Goal: Register for event/course

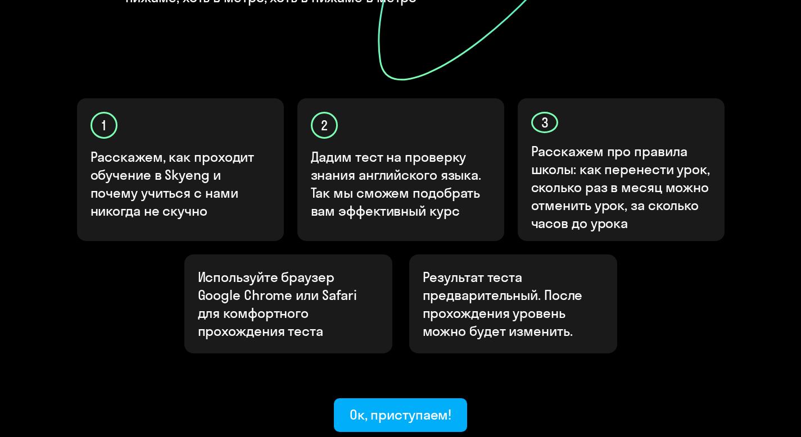
scroll to position [308, 0]
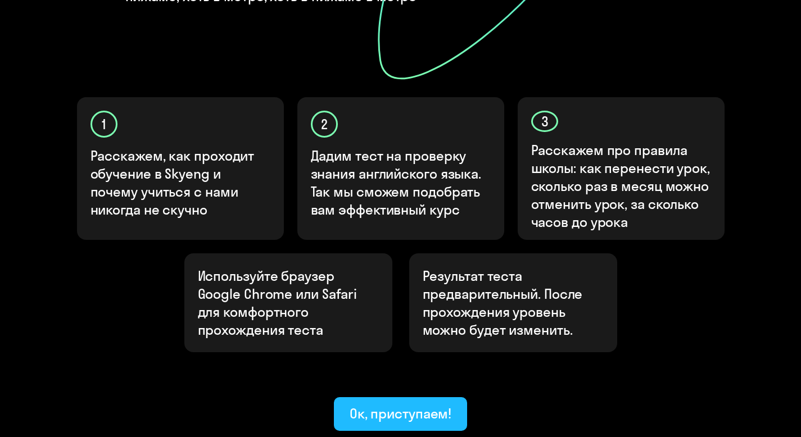
click at [383, 405] on div "Ок, приступаем!" at bounding box center [401, 414] width 102 height 18
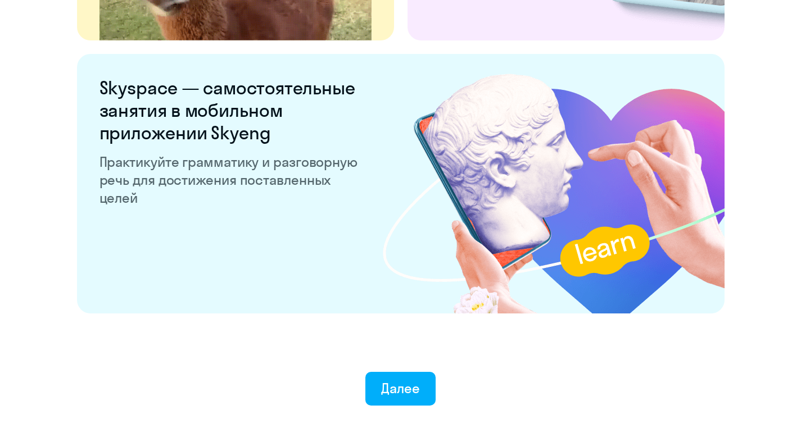
scroll to position [2169, 0]
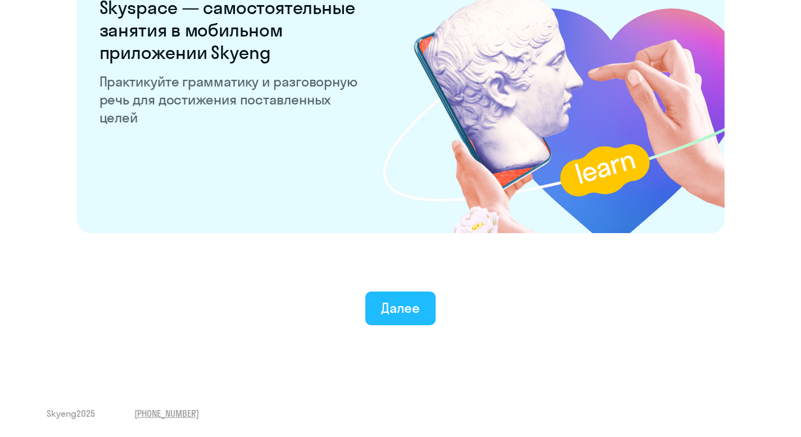
click at [400, 309] on div "Далее" at bounding box center [400, 308] width 39 height 18
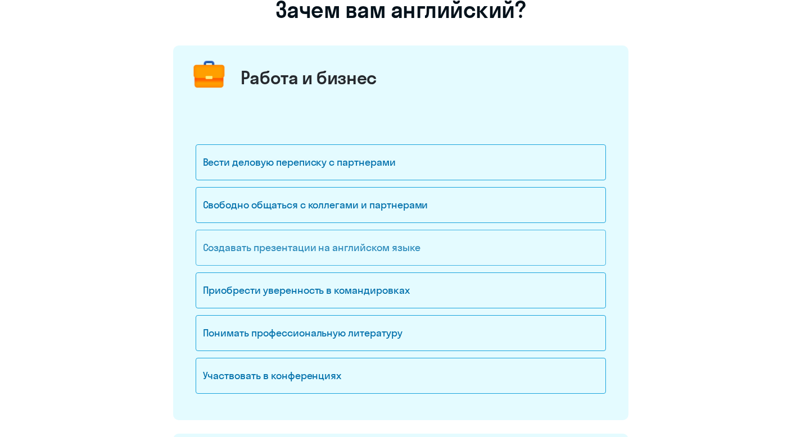
scroll to position [98, 0]
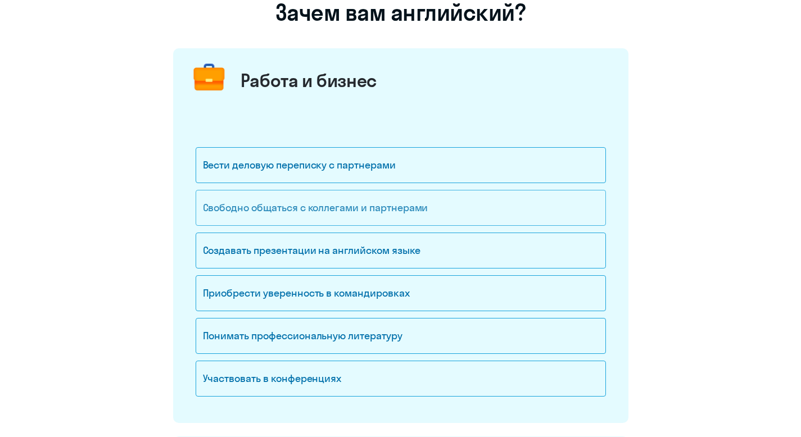
click at [283, 206] on div "Свободно общаться с коллегами и партнерами" at bounding box center [401, 208] width 410 height 36
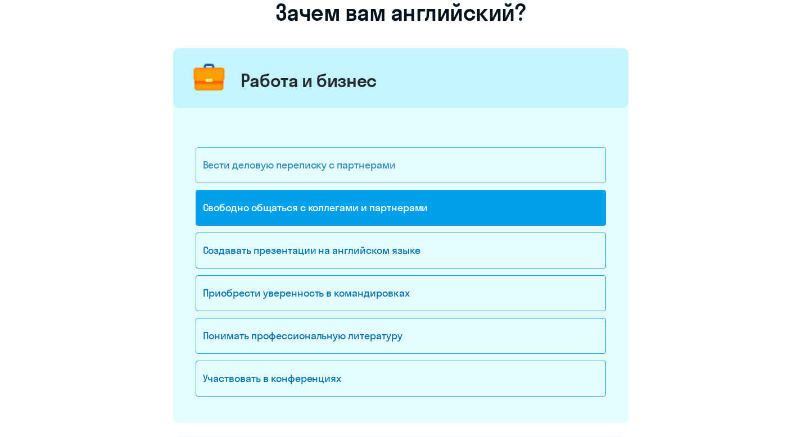
click at [286, 164] on div "Вести деловую переписку с партнерами" at bounding box center [401, 165] width 410 height 36
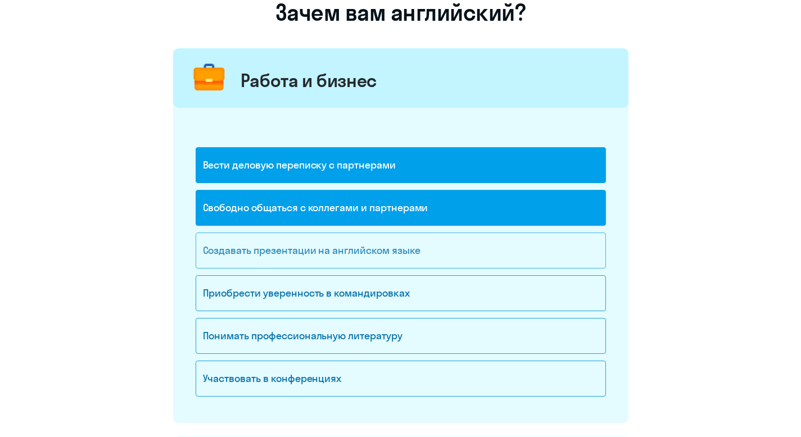
click at [359, 250] on div "Создавать презентации на английском языке" at bounding box center [401, 251] width 410 height 36
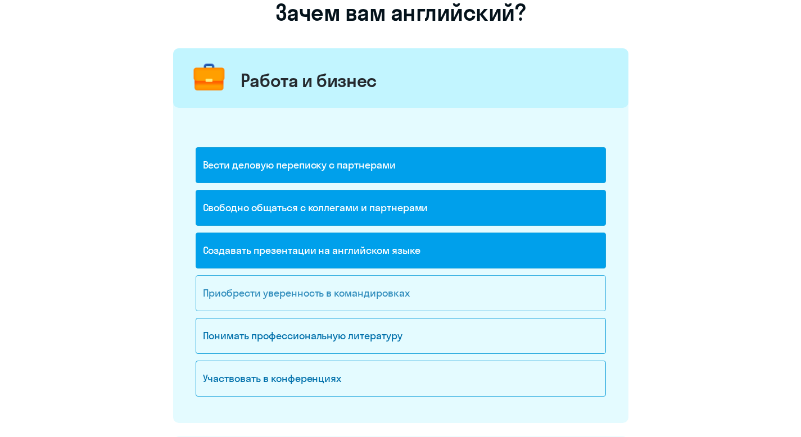
click at [354, 294] on div "Приобрести уверенность в командировках" at bounding box center [401, 294] width 410 height 36
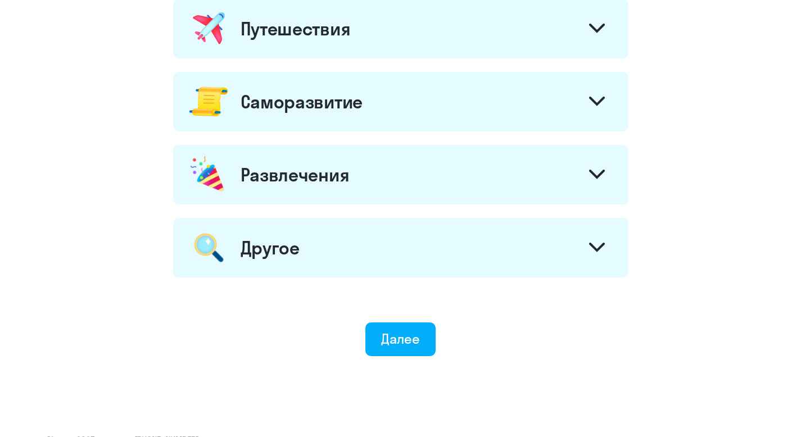
scroll to position [612, 0]
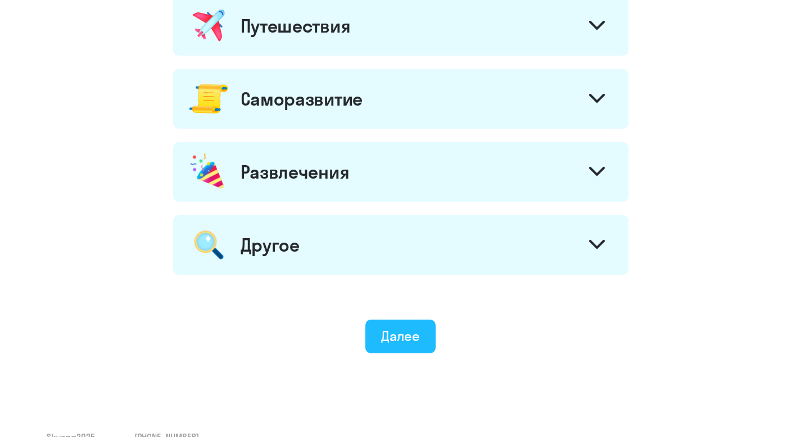
click at [409, 344] on div "Далее" at bounding box center [400, 336] width 39 height 18
